Goal: Information Seeking & Learning: Learn about a topic

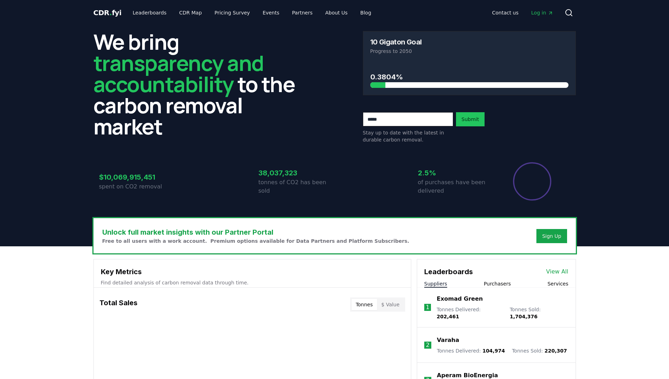
scroll to position [106, 0]
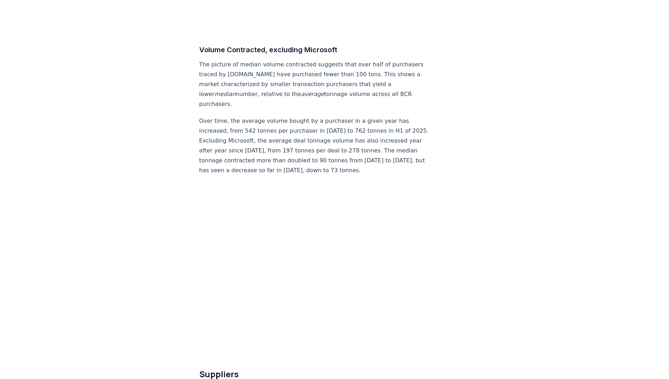
scroll to position [3842, 0]
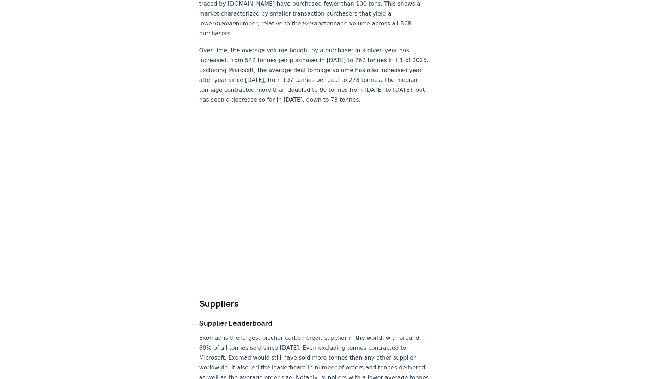
click at [316, 297] on h2 "Suppliers" at bounding box center [315, 302] width 233 height 11
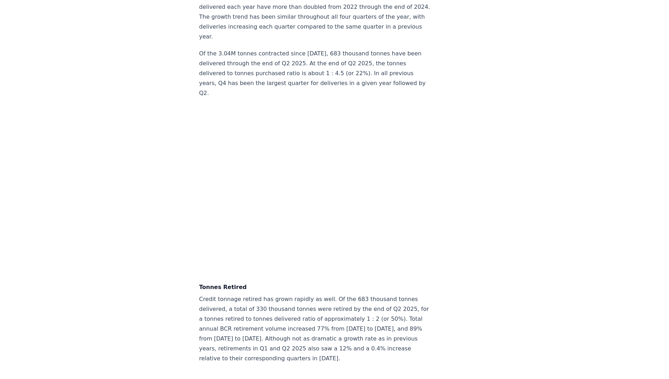
scroll to position [2031, 0]
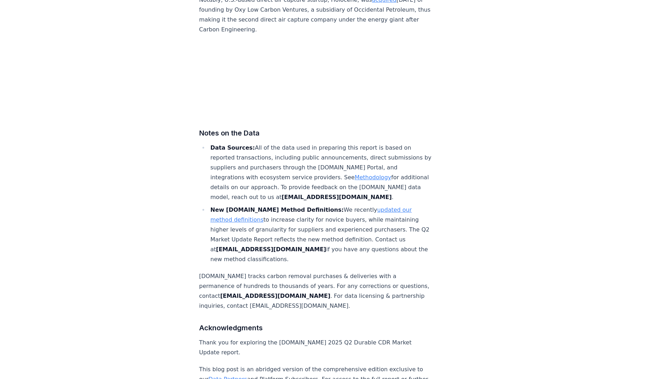
scroll to position [4617, 0]
